Goal: Information Seeking & Learning: Learn about a topic

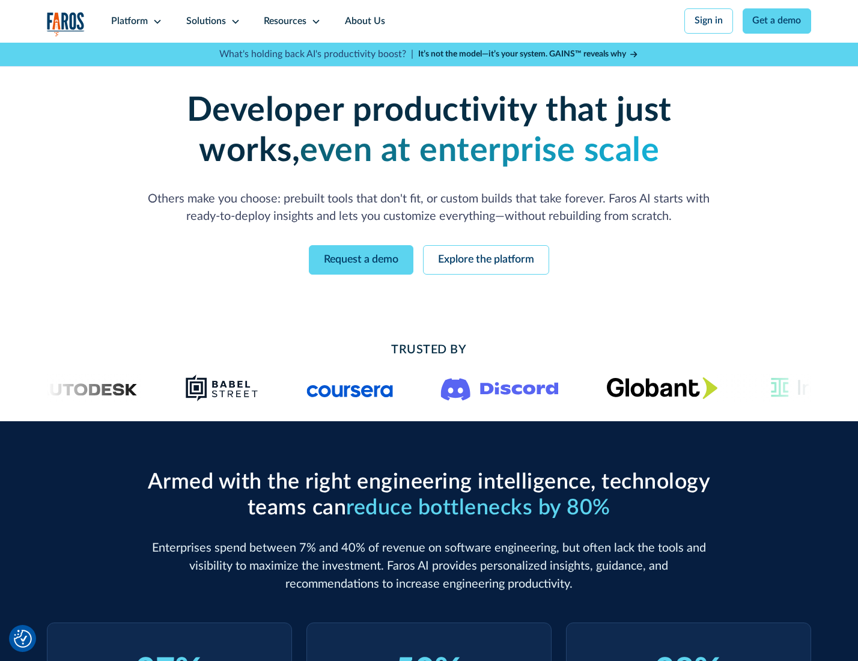
click at [156, 21] on icon at bounding box center [158, 22] width 10 height 10
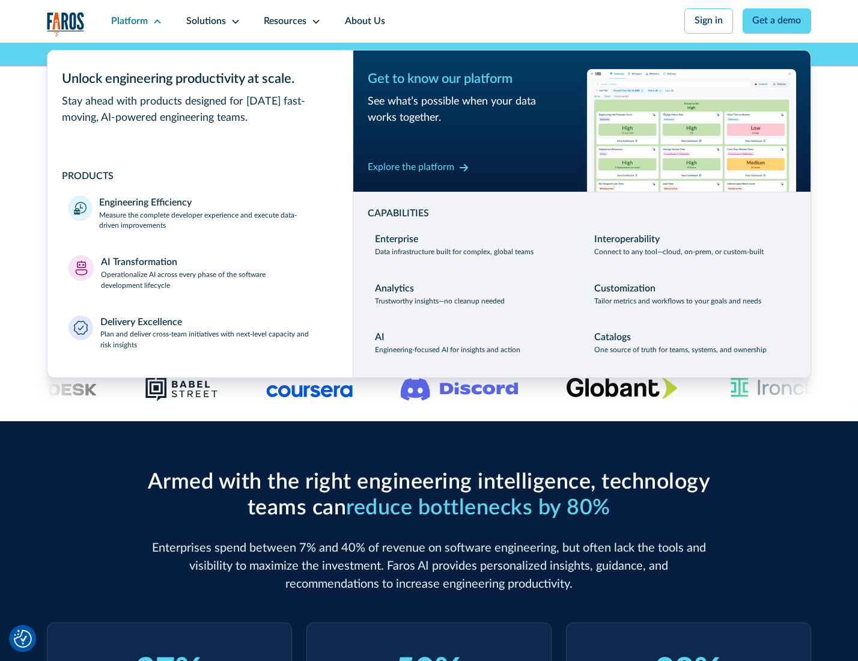
click at [214, 222] on p "Measure the complete developer experience and execute data-driven improvements" at bounding box center [215, 221] width 232 height 22
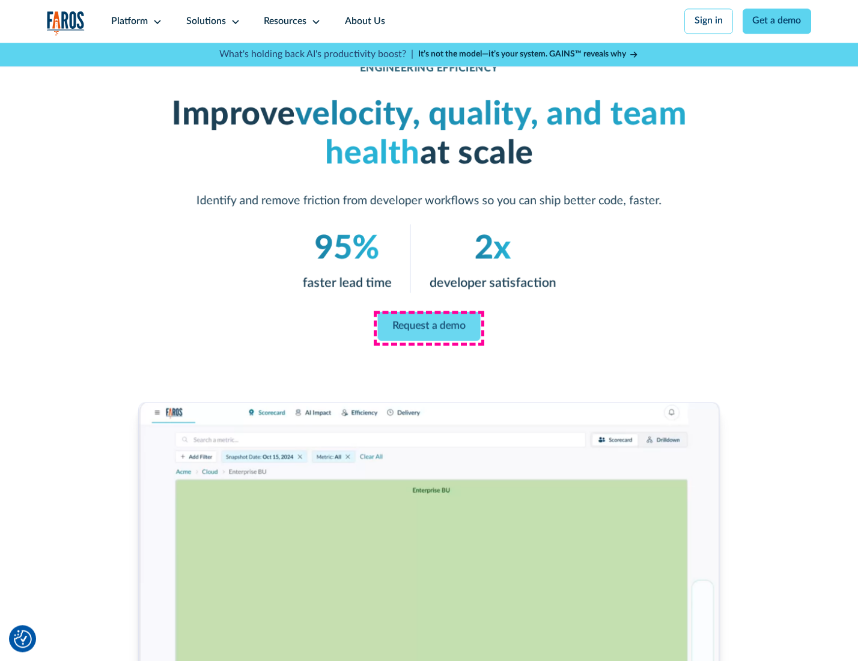
click at [428, 327] on link "Request a demo" at bounding box center [429, 326] width 103 height 29
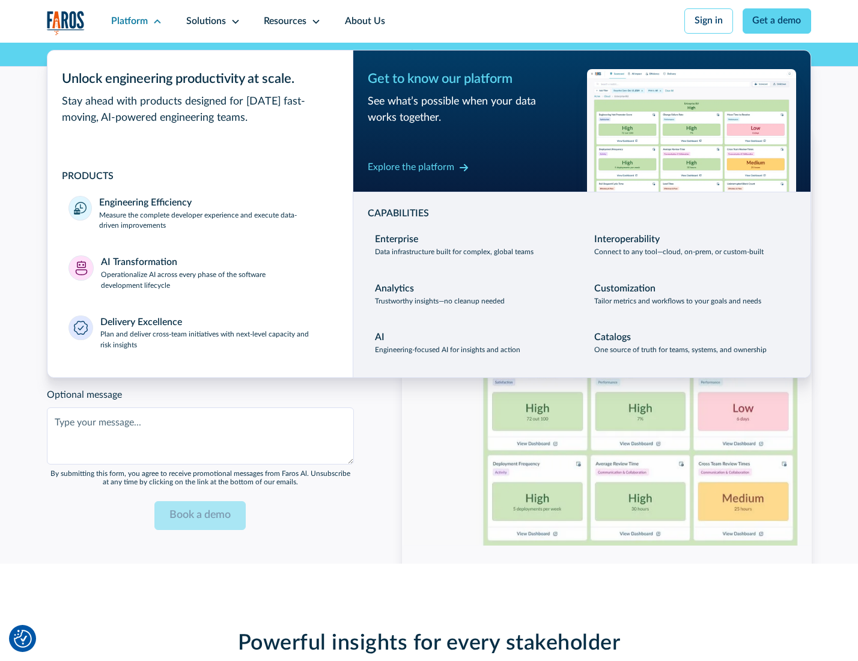
scroll to position [2615, 0]
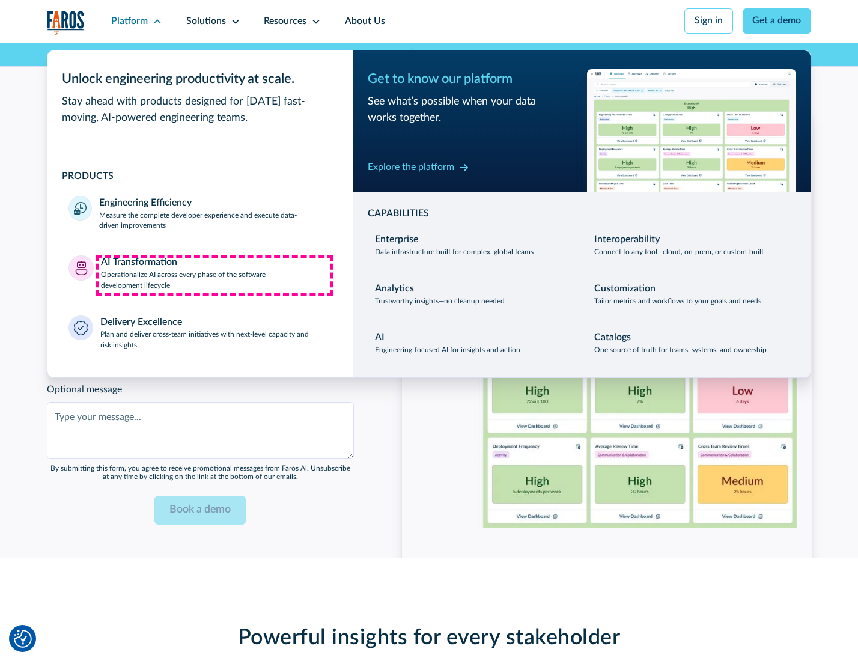
click at [214, 275] on p "Operationalize AI across every phase of the software development lifecycle" at bounding box center [216, 281] width 231 height 22
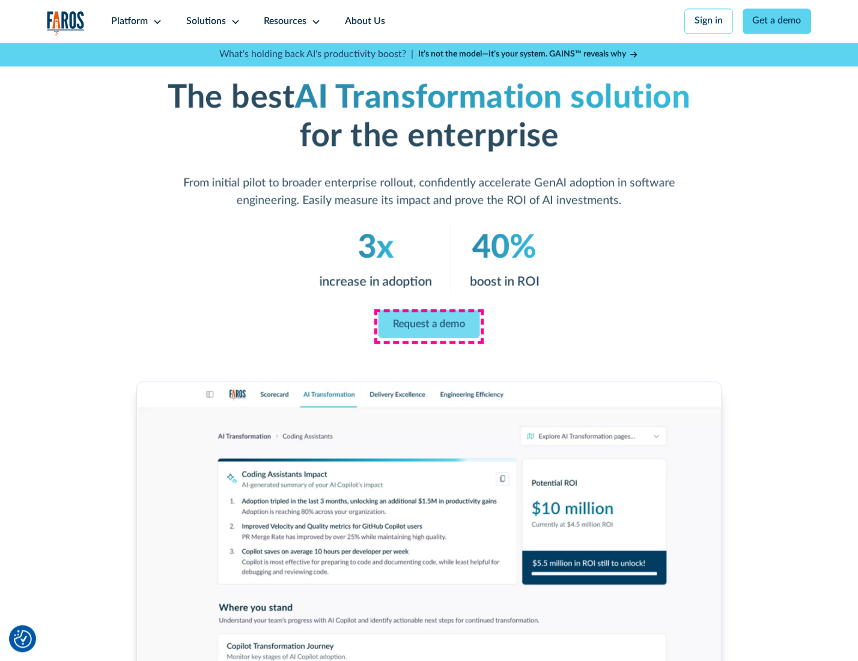
click at [428, 326] on link "Request a demo" at bounding box center [429, 324] width 102 height 28
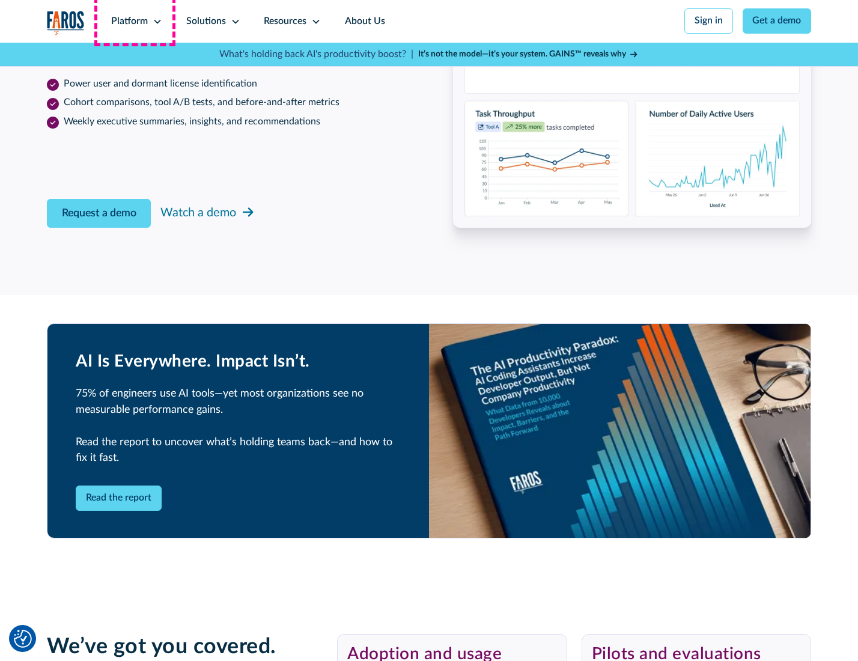
click at [135, 21] on div "Platform" at bounding box center [129, 21] width 37 height 14
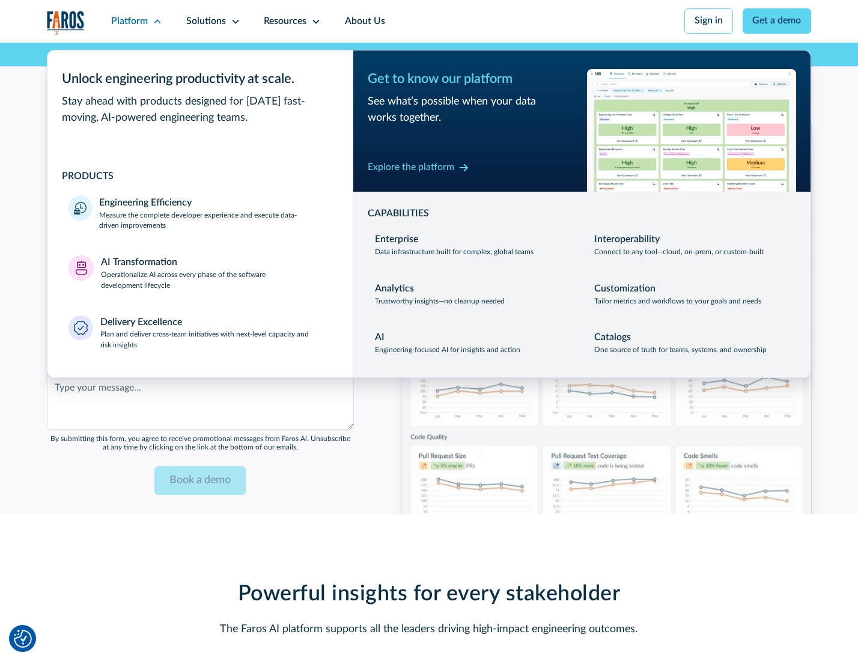
scroll to position [2904, 0]
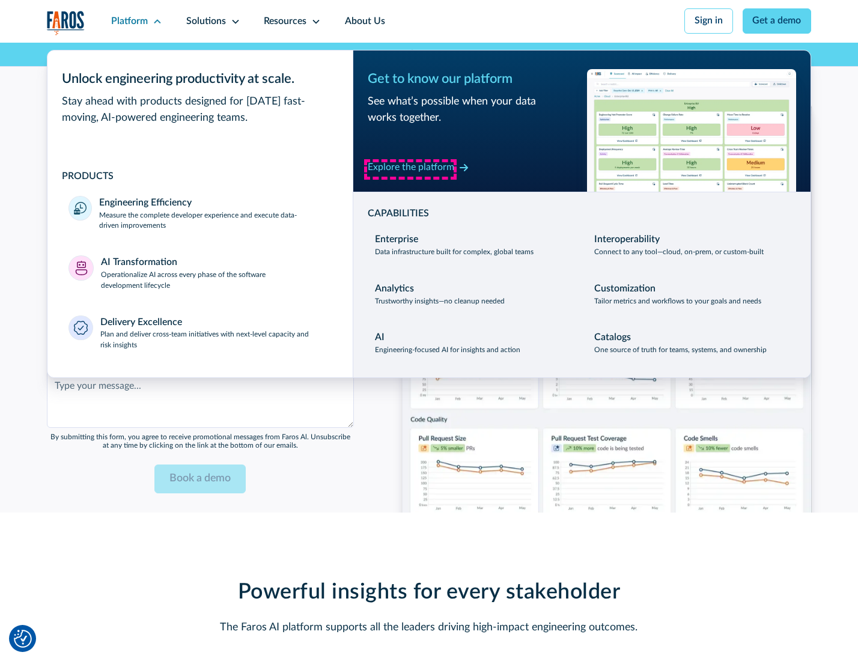
click at [410, 169] on div "Explore the platform" at bounding box center [411, 167] width 87 height 14
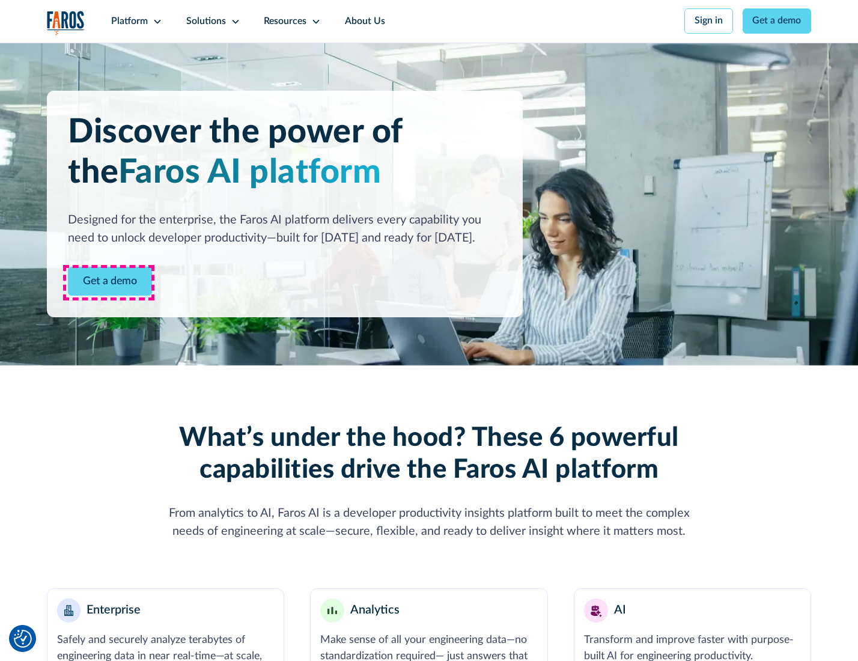
click at [109, 282] on link "Get a demo" at bounding box center [110, 281] width 84 height 29
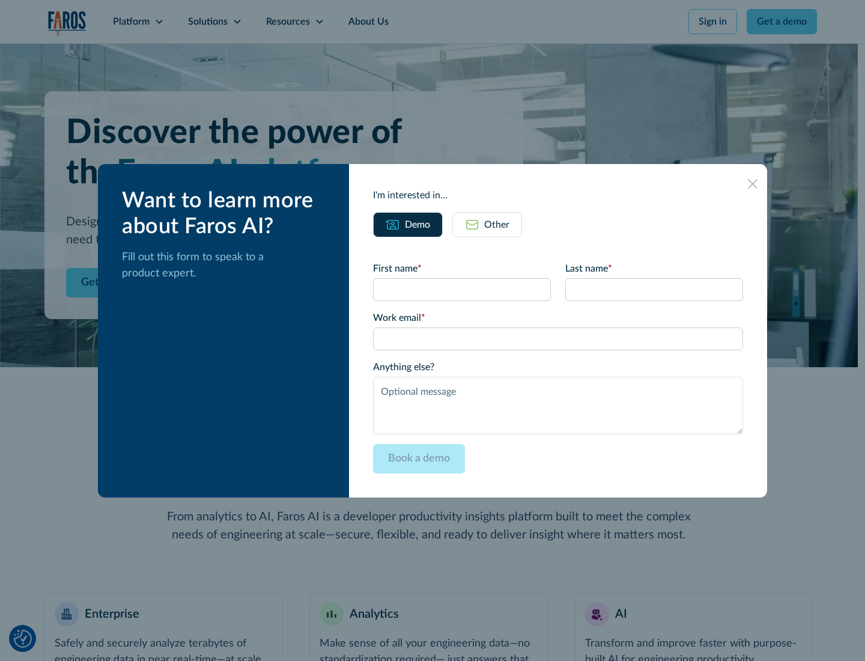
click at [496, 224] on div "Other" at bounding box center [496, 224] width 25 height 14
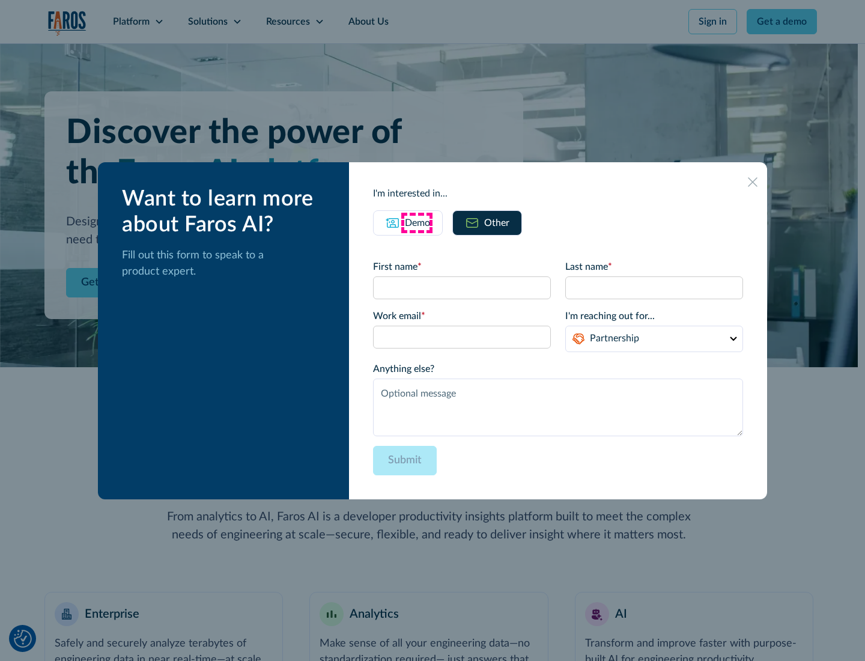
click at [416, 222] on div "Demo" at bounding box center [417, 223] width 25 height 14
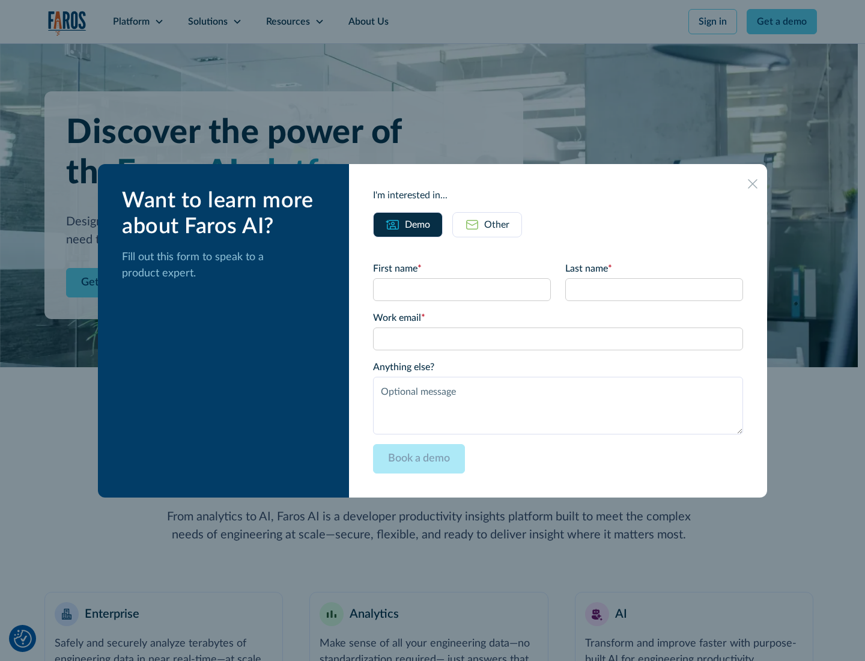
click at [753, 183] on icon at bounding box center [753, 184] width 10 height 10
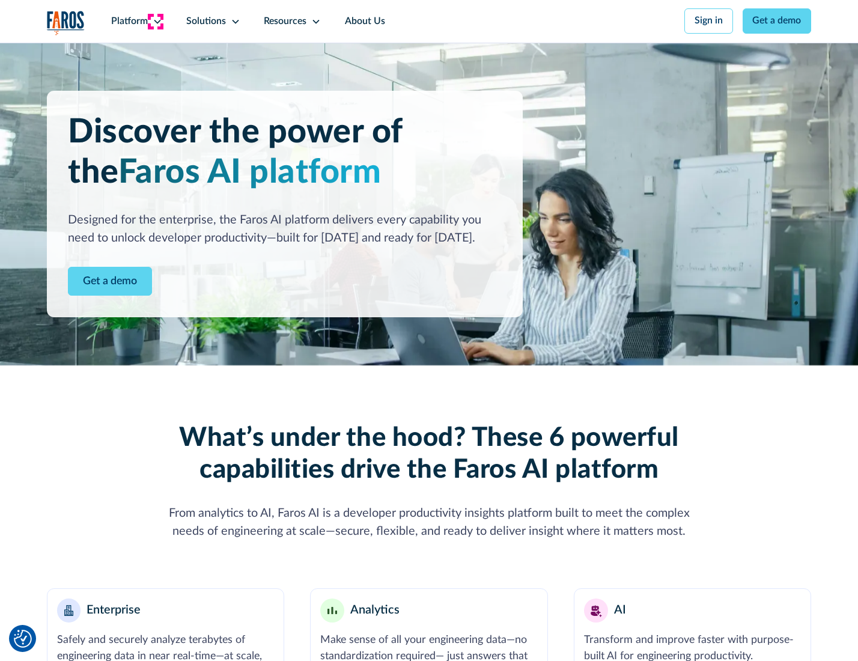
click at [156, 21] on icon at bounding box center [158, 22] width 10 height 10
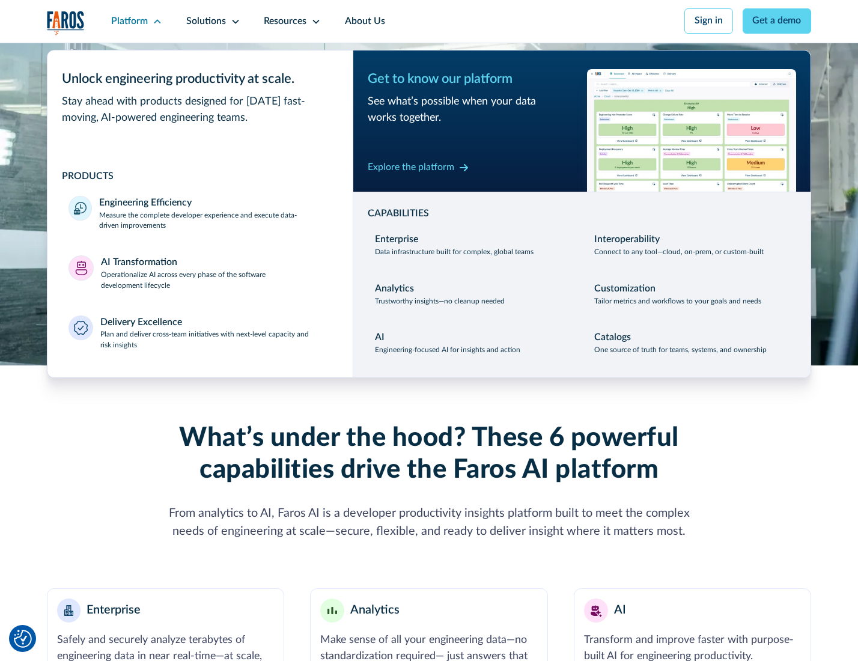
click at [214, 342] on p "Plan and deliver cross-team initiatives with next-level capacity and risk insig…" at bounding box center [215, 340] width 231 height 22
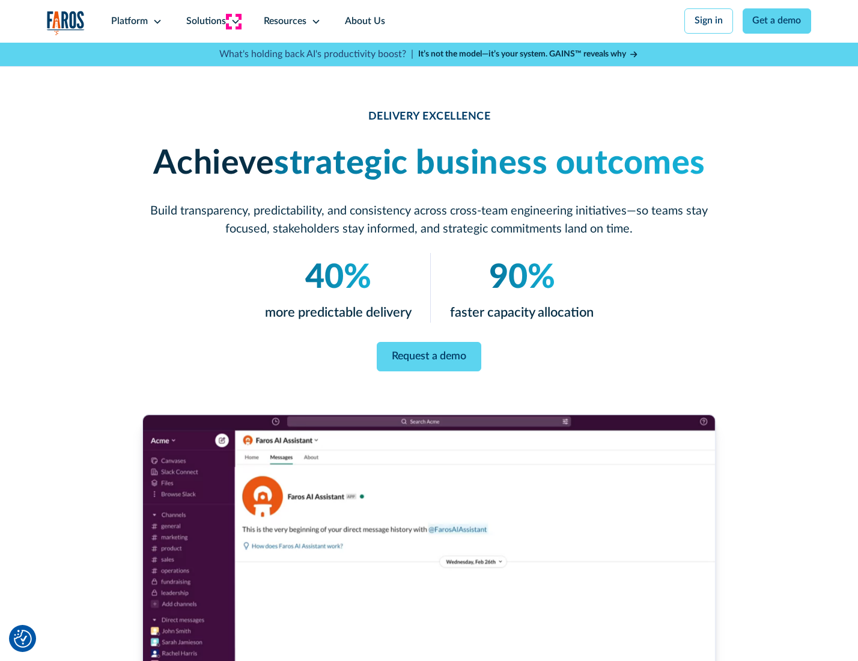
click at [233, 21] on icon at bounding box center [236, 22] width 10 height 10
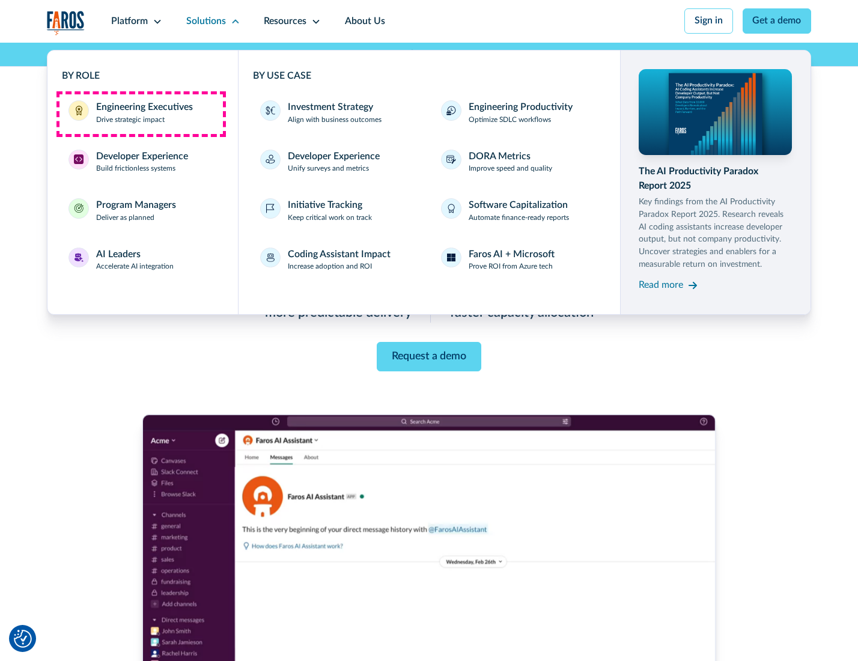
click at [141, 114] on div "Engineering Executives" at bounding box center [144, 107] width 97 height 14
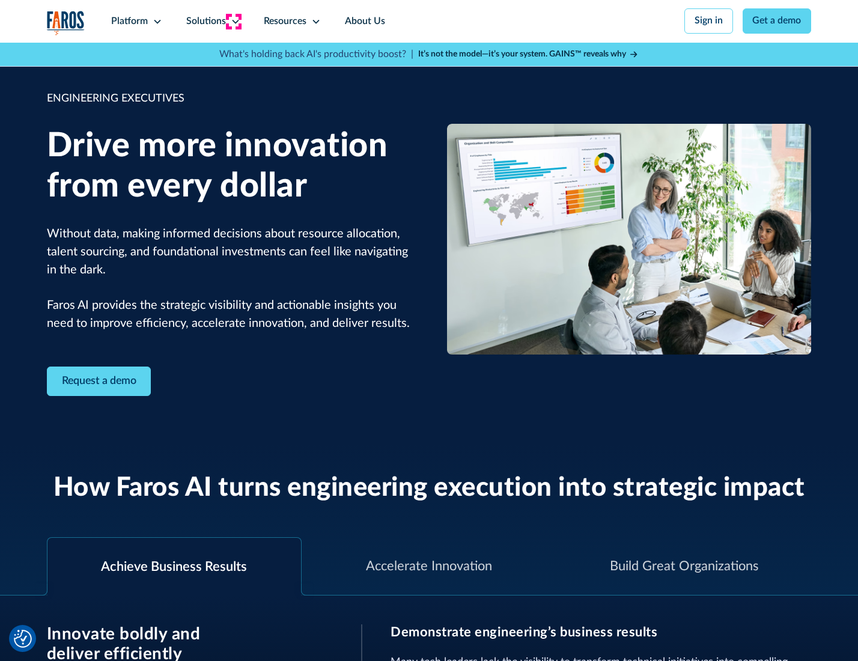
click at [233, 21] on icon at bounding box center [236, 22] width 10 height 10
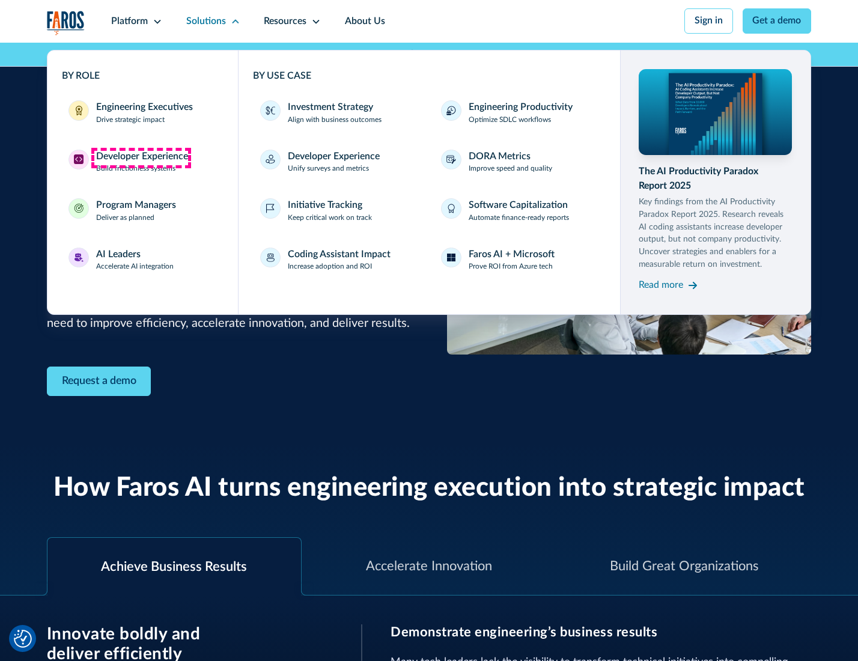
click at [141, 157] on div "Developer Experience" at bounding box center [142, 157] width 92 height 14
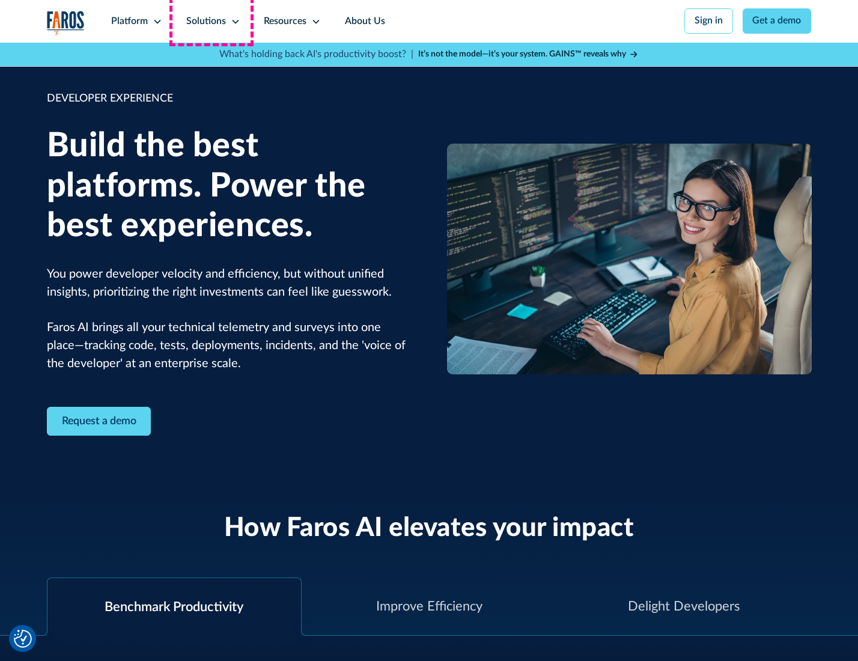
click at [211, 21] on div "Solutions" at bounding box center [206, 21] width 40 height 14
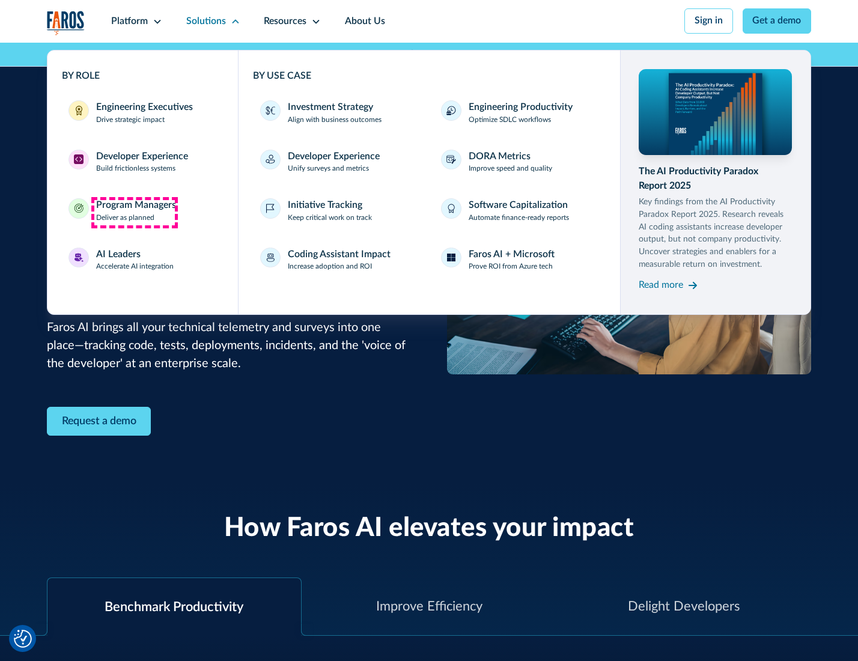
click at [134, 212] on div "Program Managers" at bounding box center [136, 205] width 80 height 14
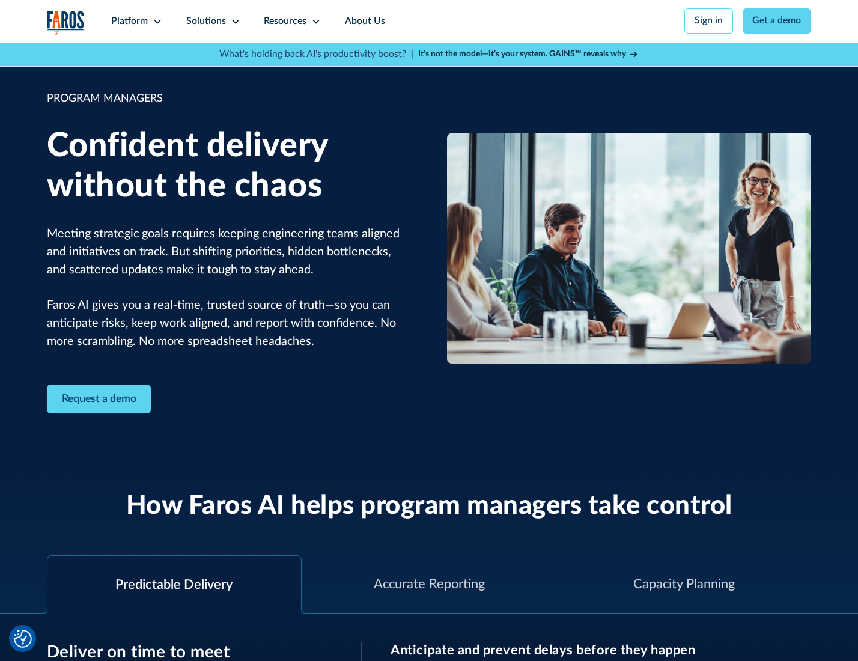
click at [233, 22] on icon at bounding box center [236, 22] width 10 height 10
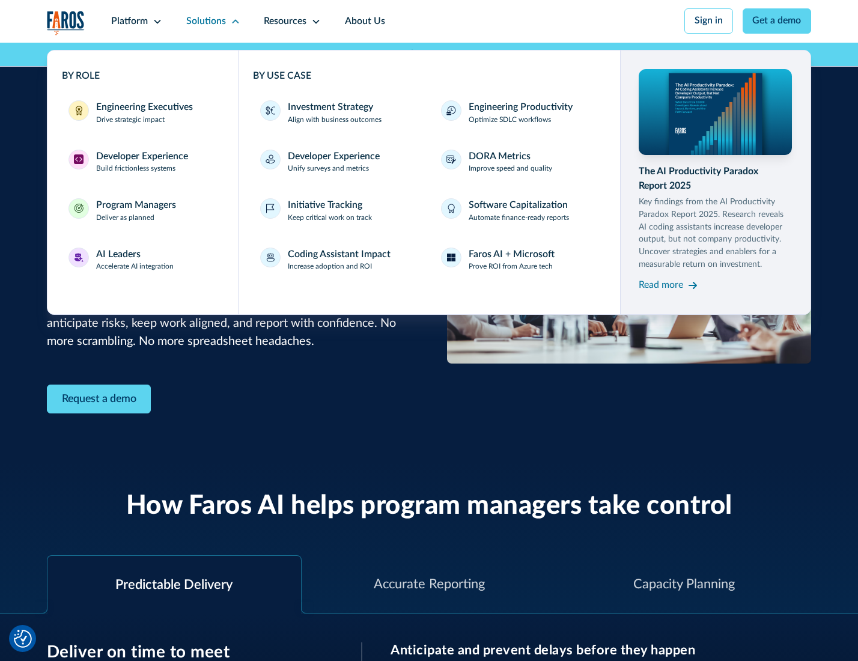
click at [133, 261] on div "AI Leaders" at bounding box center [118, 254] width 44 height 14
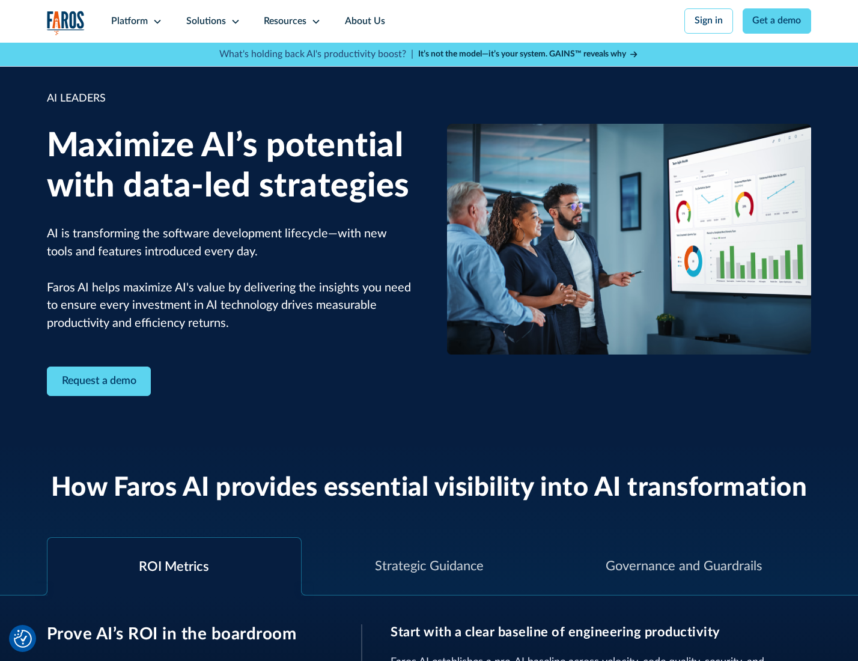
click at [233, 21] on icon at bounding box center [236, 22] width 10 height 10
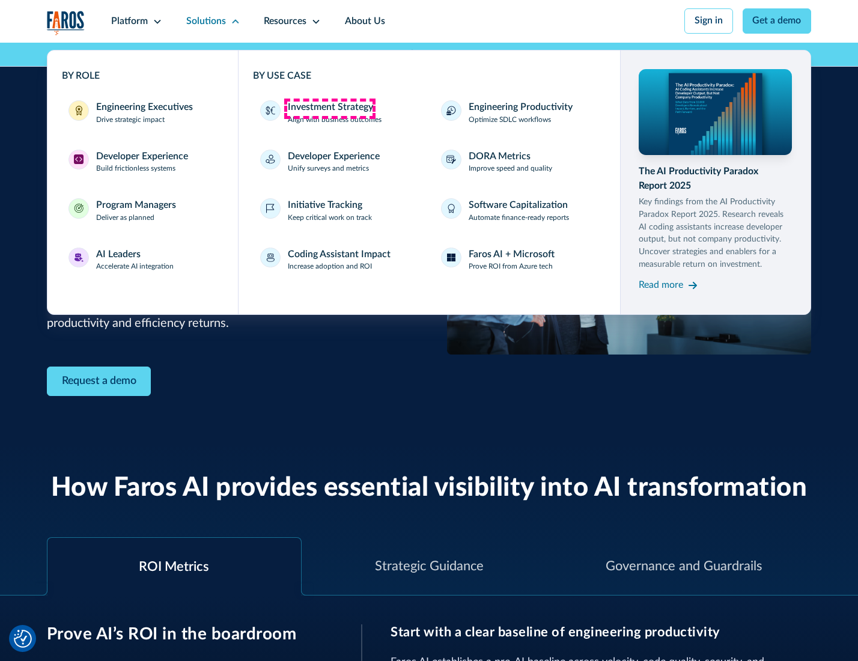
click at [329, 108] on div "Investment Strategy" at bounding box center [330, 107] width 85 height 14
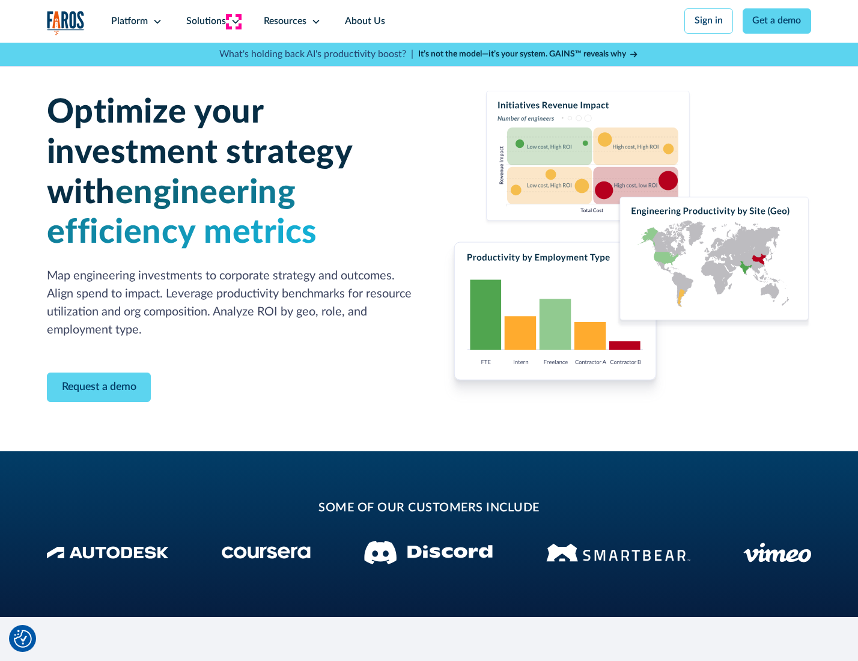
click at [233, 21] on icon at bounding box center [236, 22] width 10 height 10
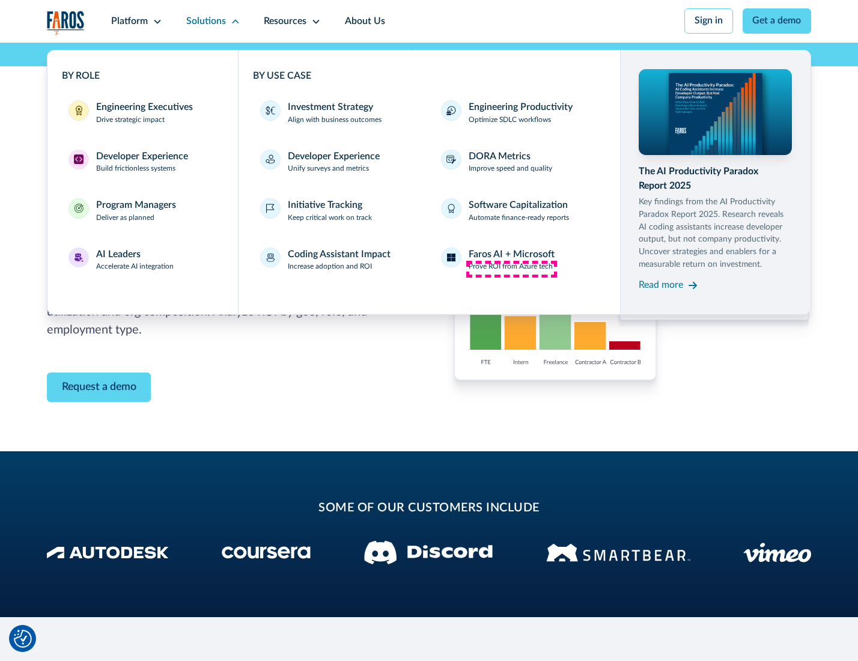
click at [511, 269] on p "Prove ROI from Azure tech" at bounding box center [511, 266] width 84 height 11
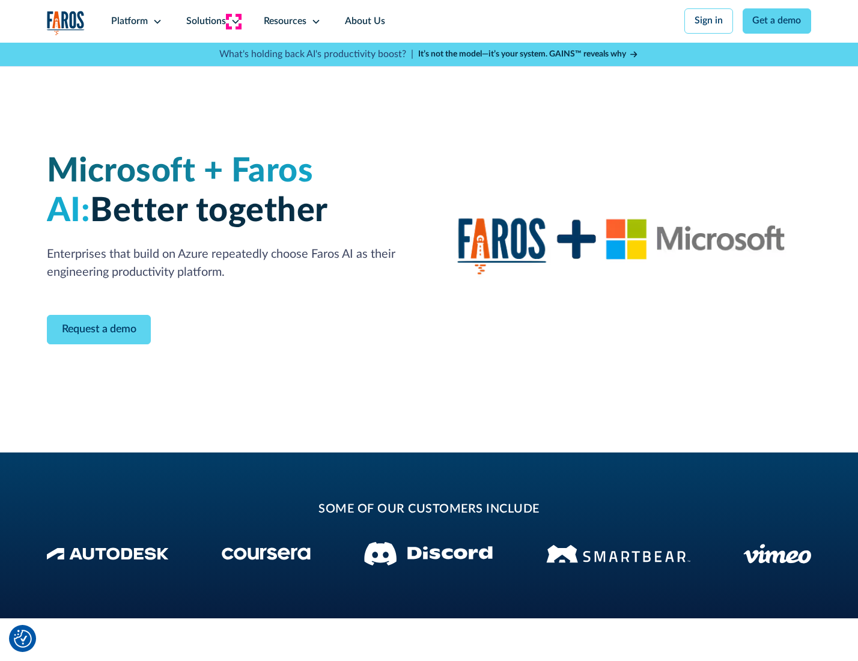
click at [233, 21] on icon at bounding box center [236, 22] width 10 height 10
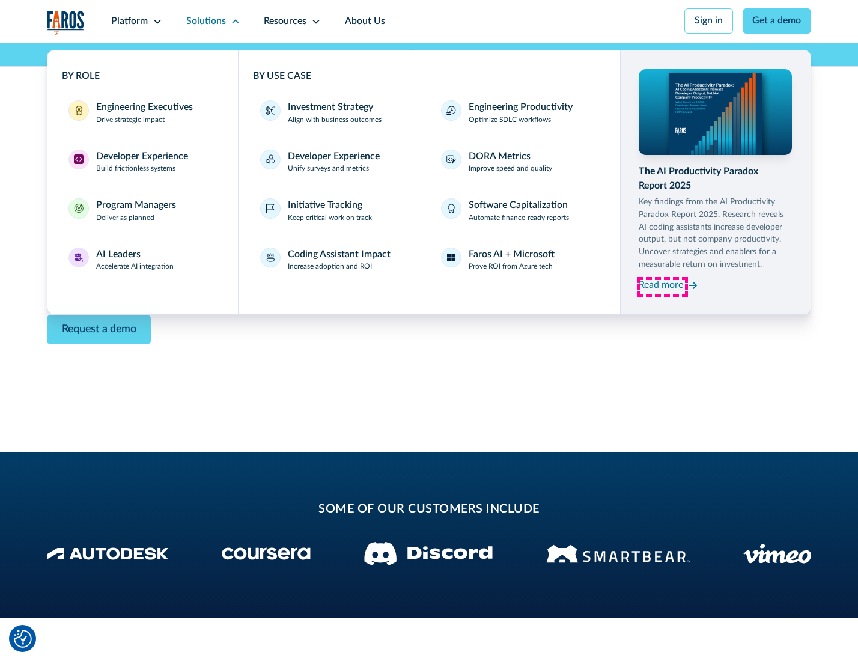
click at [662, 287] on div "Read more" at bounding box center [661, 285] width 44 height 14
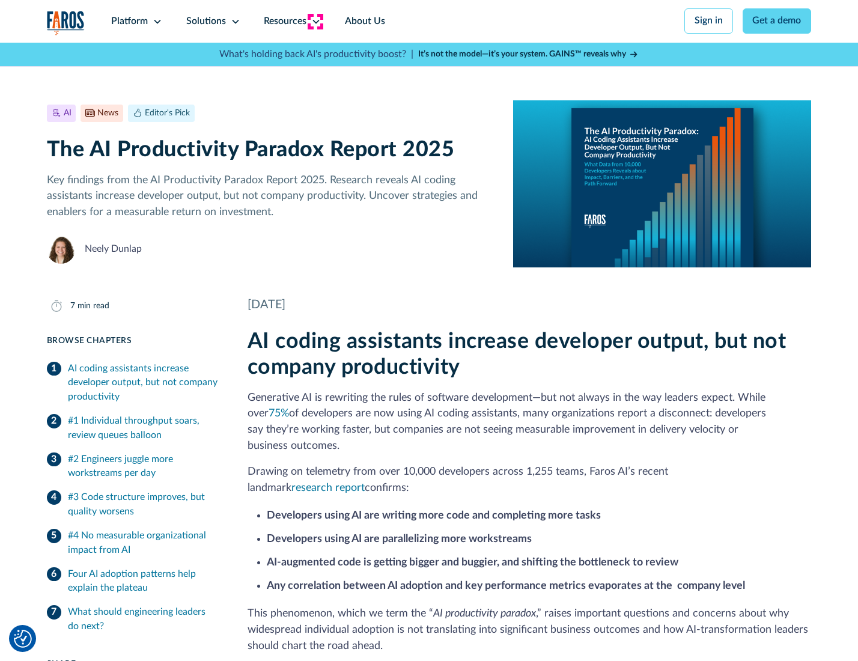
click at [315, 21] on icon at bounding box center [316, 22] width 10 height 10
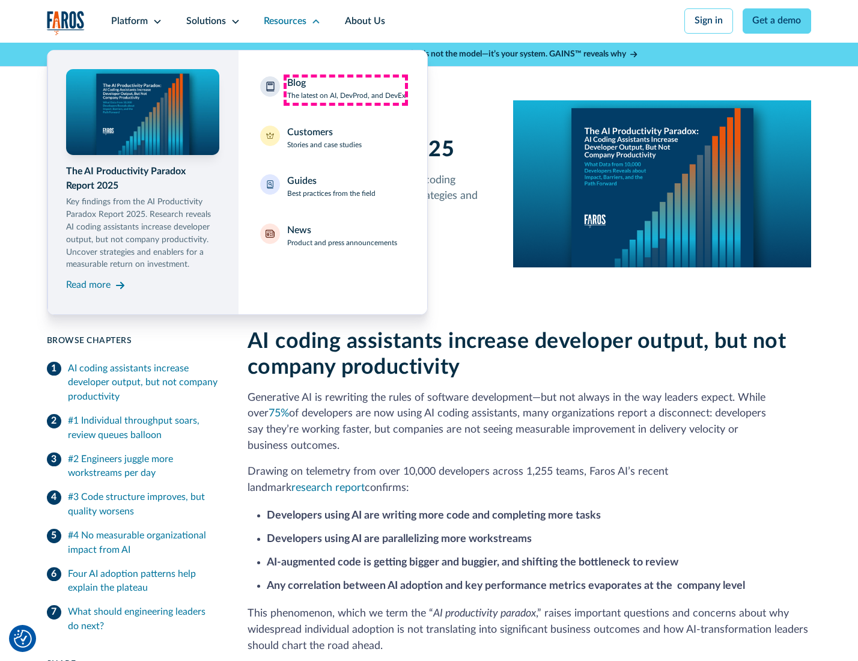
click at [345, 90] on div "Blog The latest on AI, DevProd, and DevEx" at bounding box center [346, 88] width 118 height 25
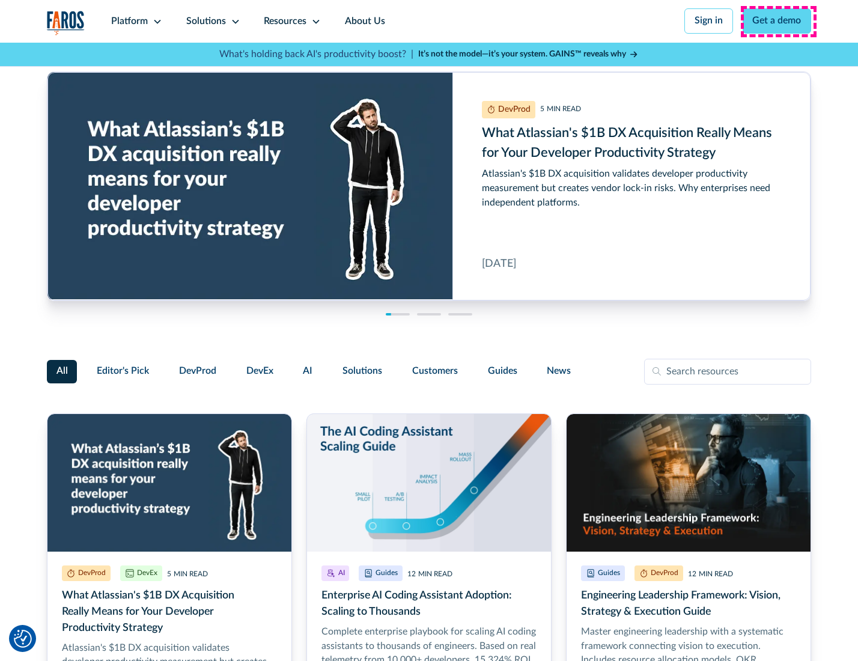
click at [778, 21] on link "Get a demo" at bounding box center [776, 20] width 69 height 25
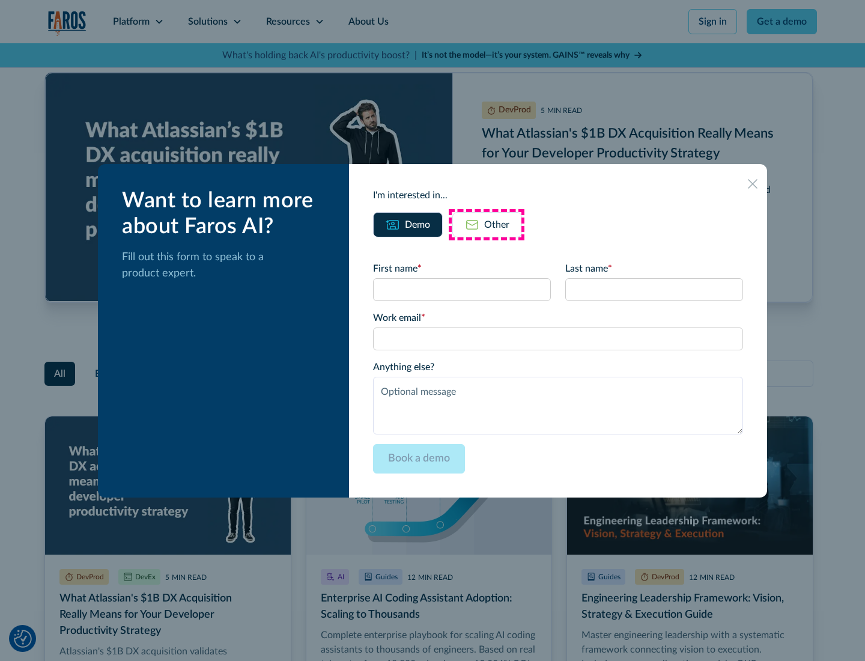
click at [487, 224] on div "Other" at bounding box center [496, 224] width 25 height 14
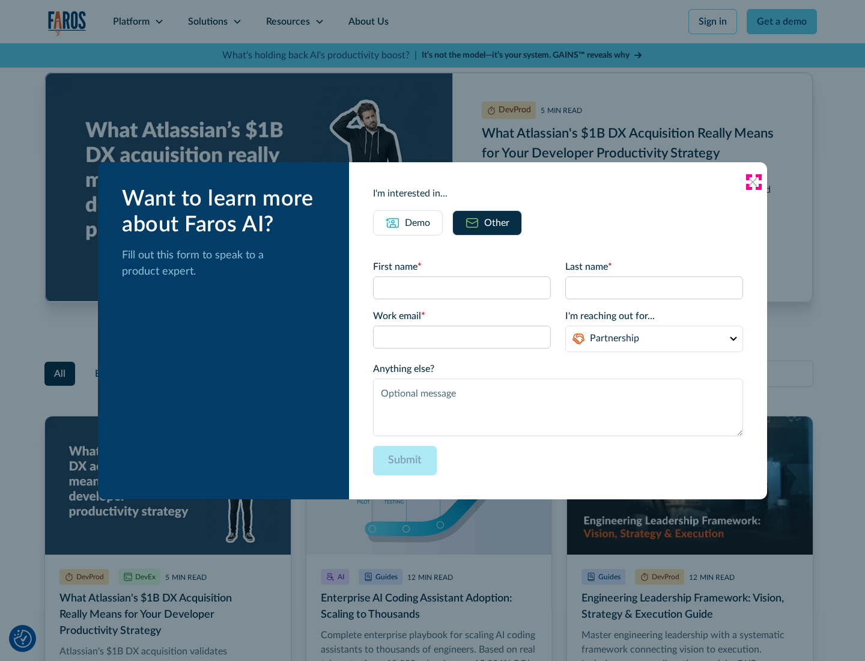
click at [753, 181] on icon at bounding box center [753, 182] width 10 height 10
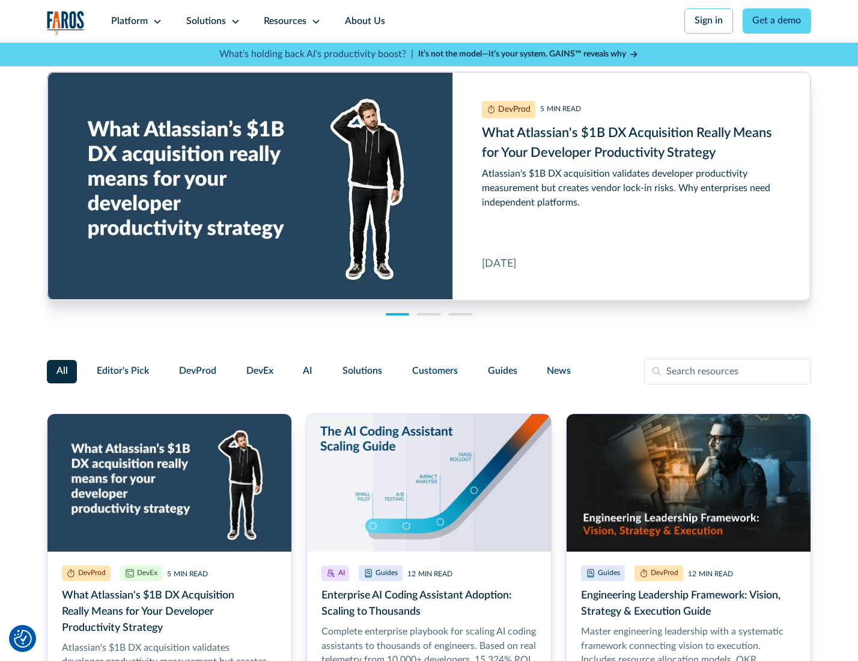
click at [363, 21] on link "About Us" at bounding box center [365, 21] width 64 height 43
